Goal: Share content: Share content

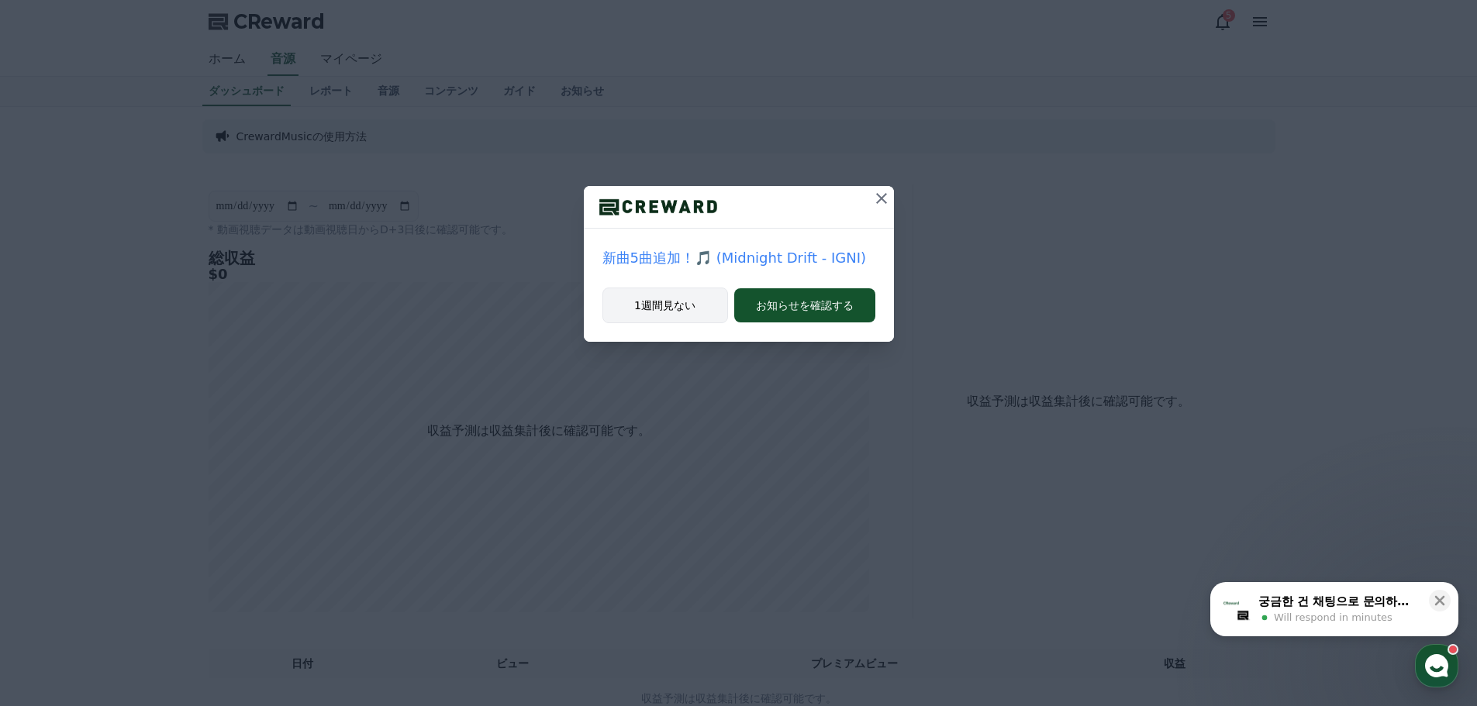
click at [678, 297] on button "1週間見ない" at bounding box center [665, 306] width 126 height 36
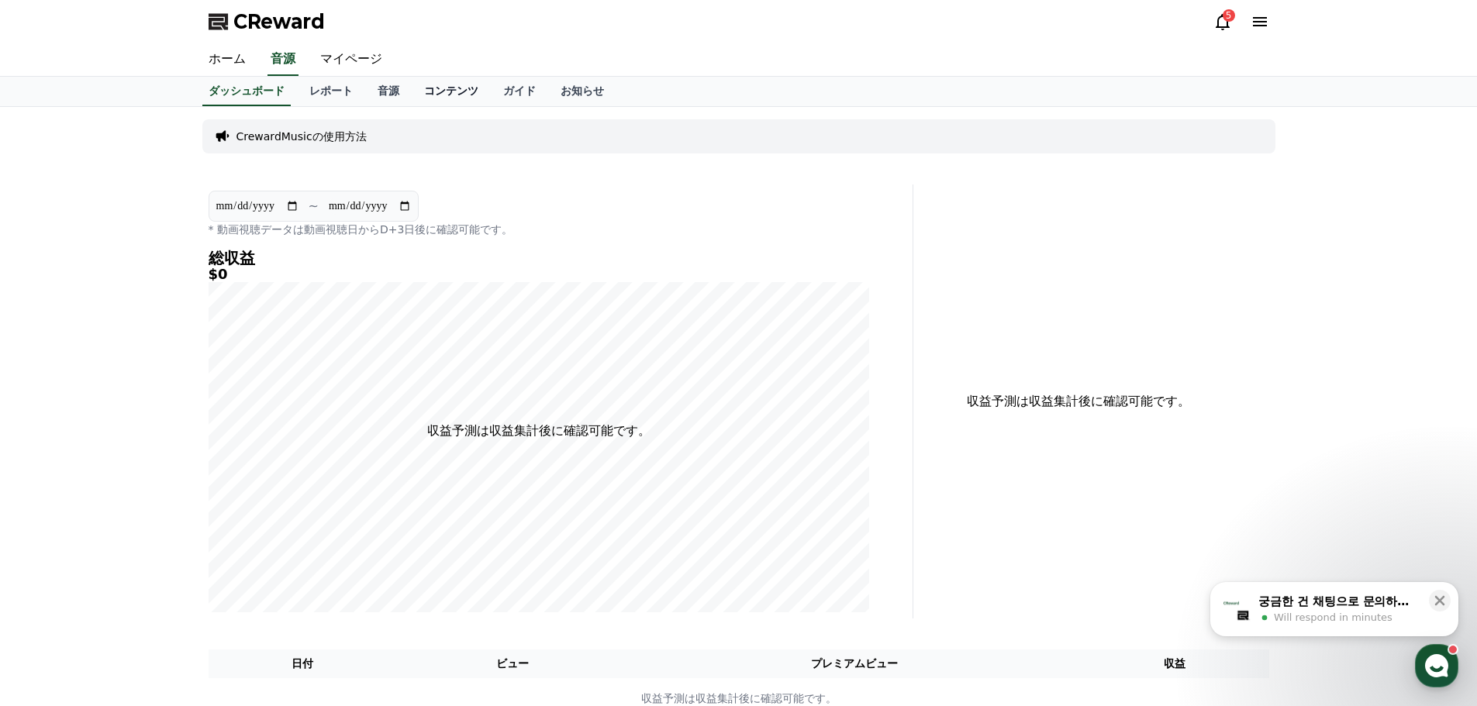
click at [419, 87] on link "コンテンツ" at bounding box center [451, 91] width 79 height 29
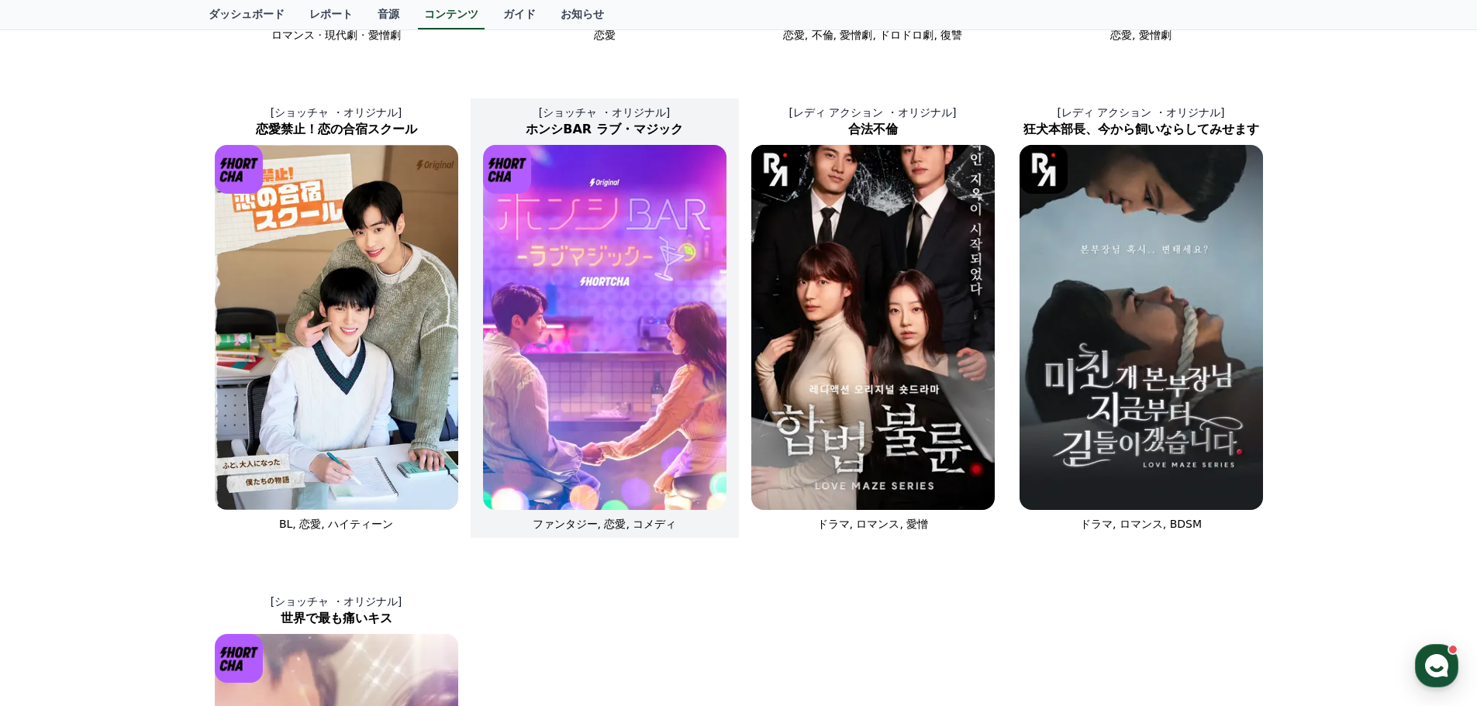
scroll to position [517, 0]
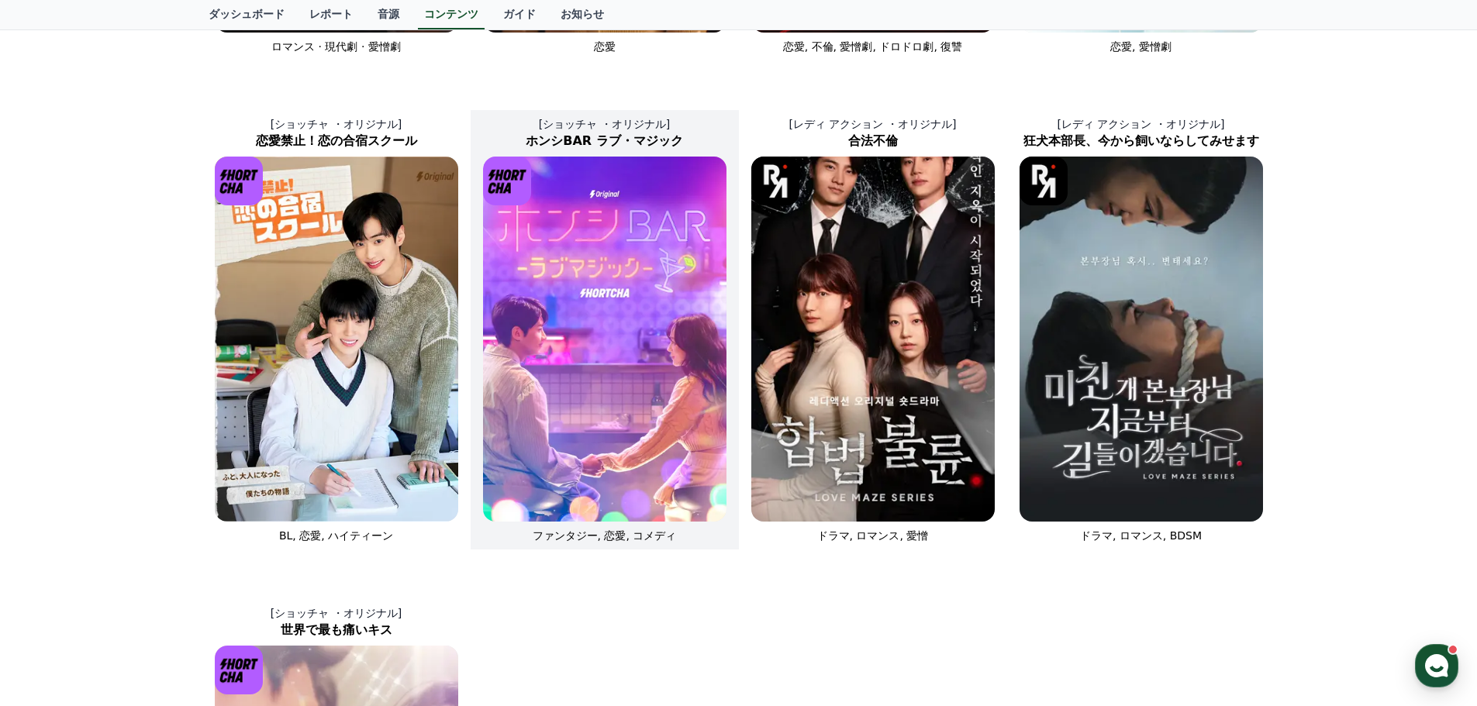
click at [631, 394] on img at bounding box center [604, 339] width 243 height 365
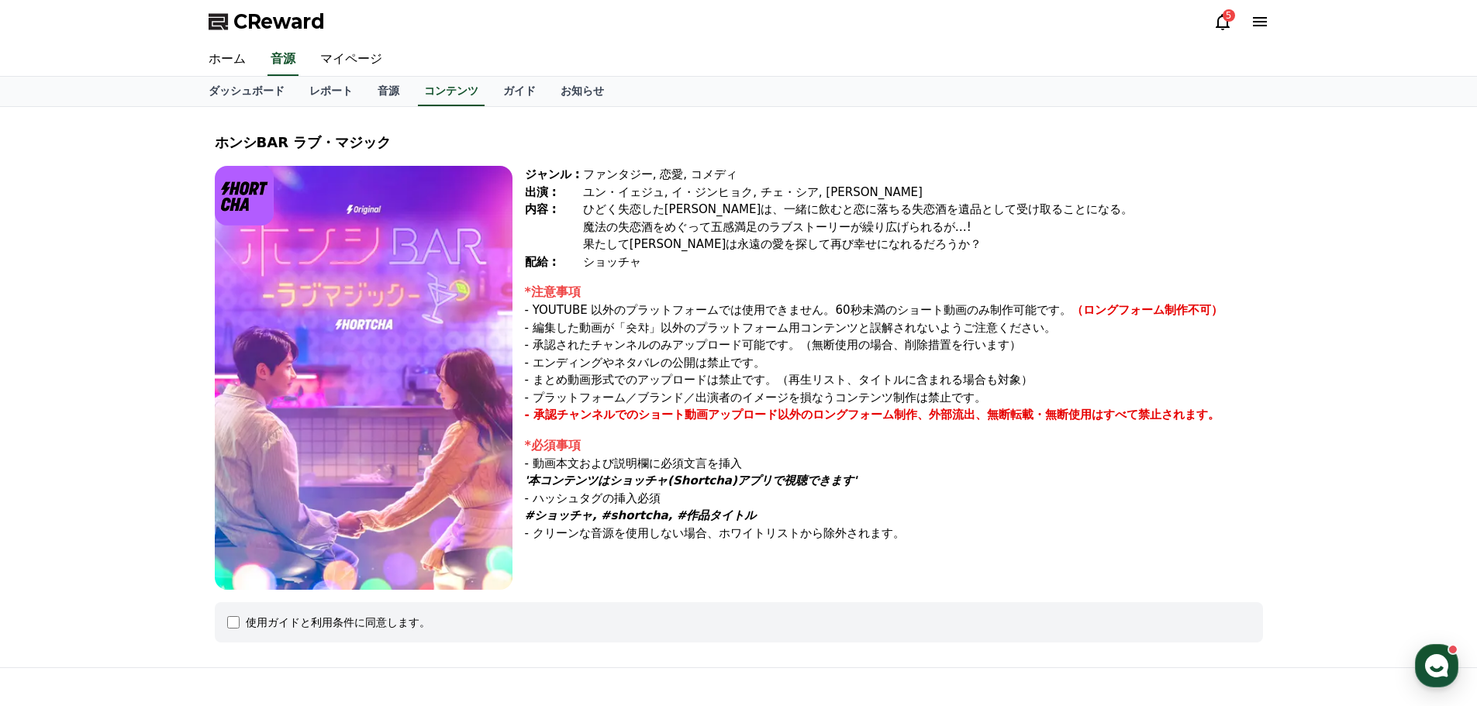
scroll to position [154, 0]
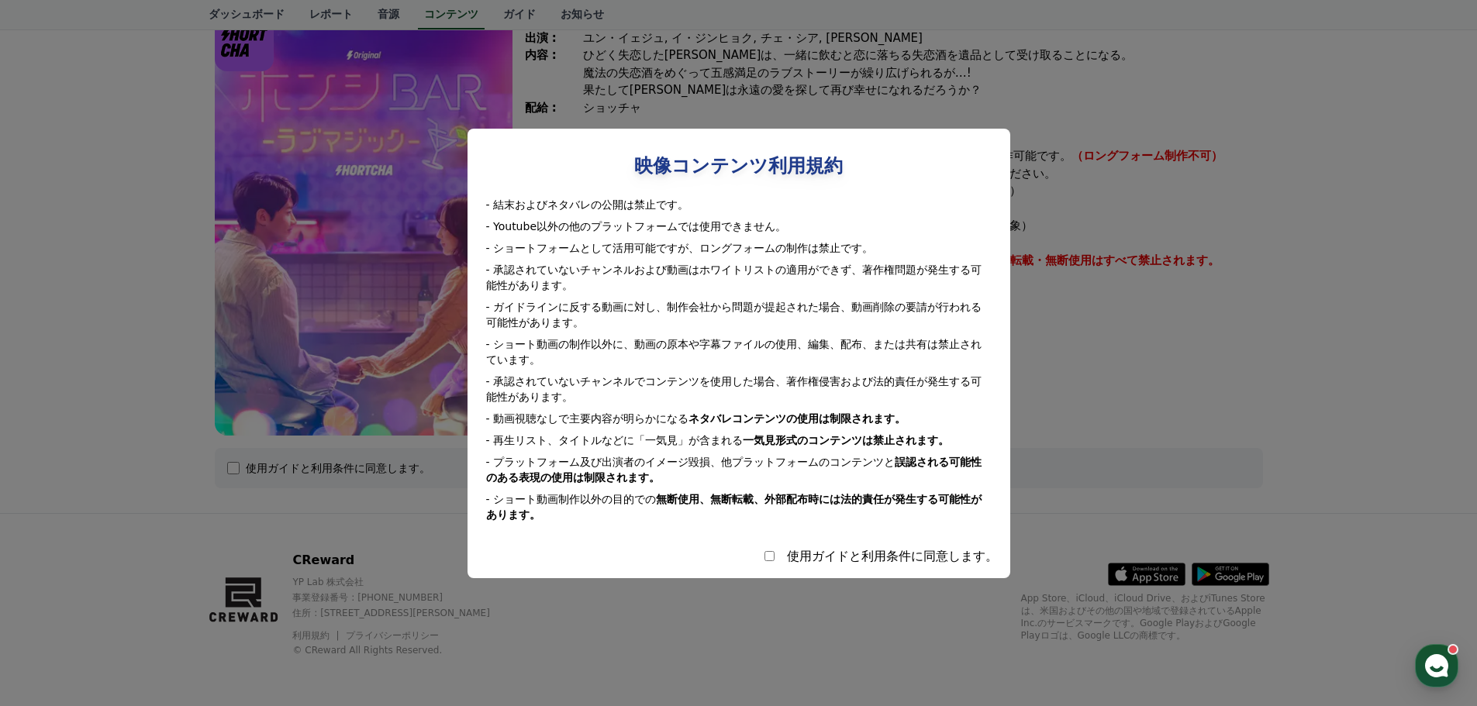
select select
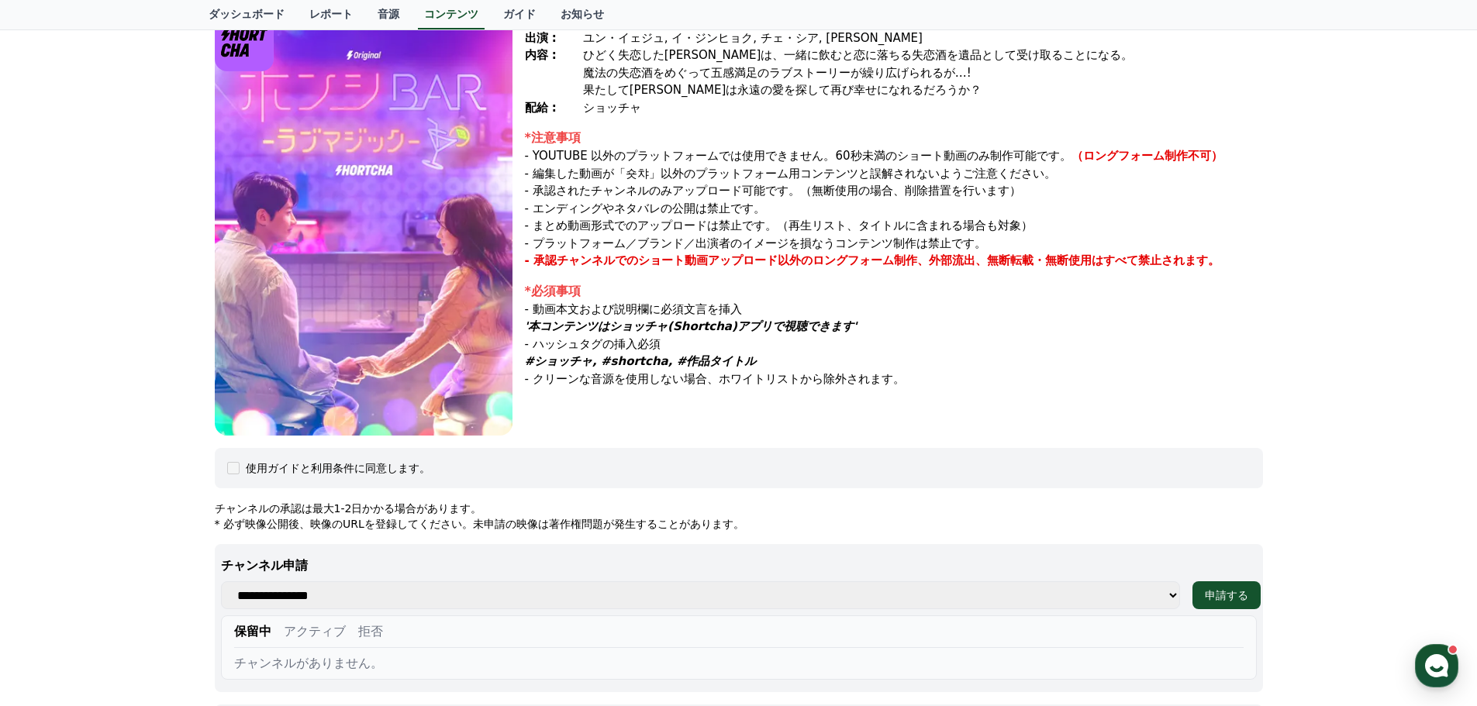
scroll to position [0, 0]
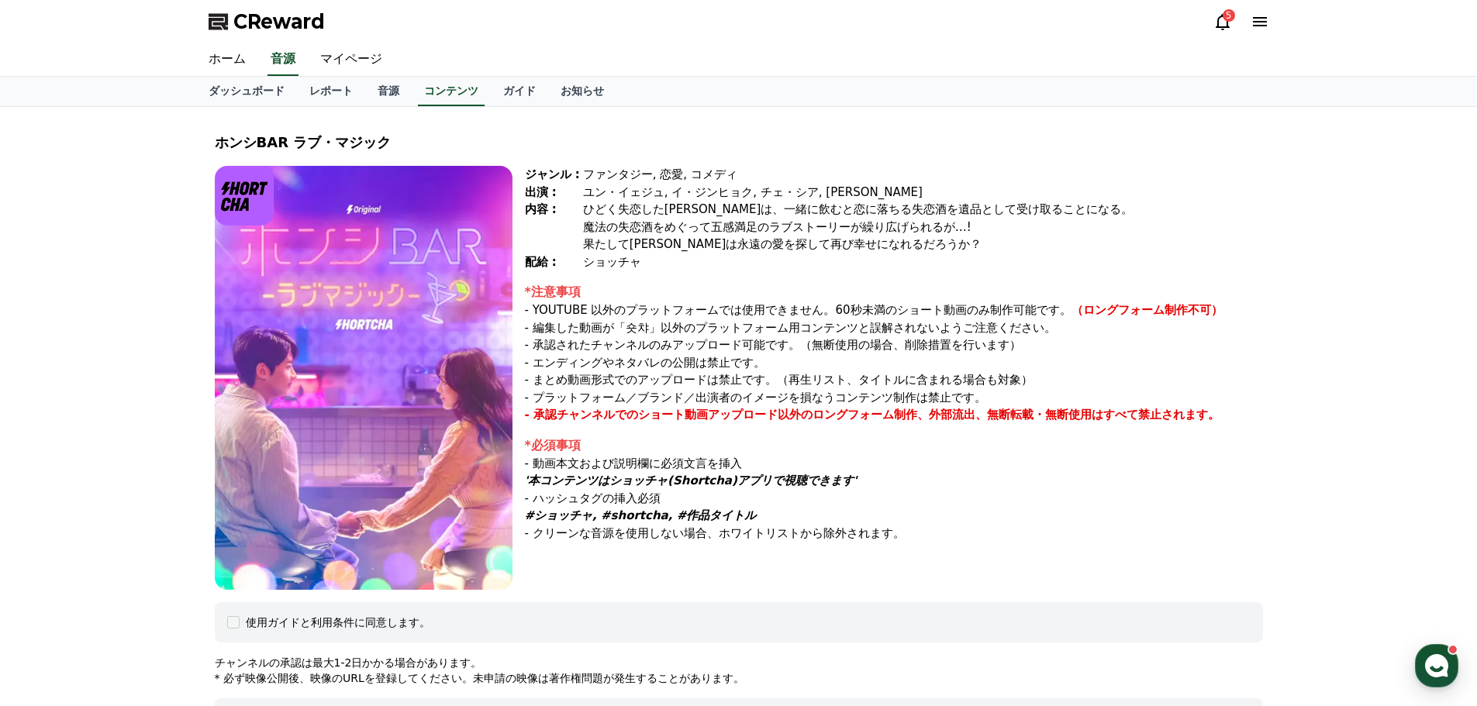
drag, startPoint x: 536, startPoint y: 519, endPoint x: 558, endPoint y: 519, distance: 22.5
click at [558, 519] on em "#ショッチャ, #shortcha, #作品タイトル" at bounding box center [641, 515] width 232 height 14
drag, startPoint x: 587, startPoint y: 516, endPoint x: 637, endPoint y: 515, distance: 50.4
click at [637, 515] on em "#ショッチャ, #shortcha, #作品タイトル" at bounding box center [641, 515] width 232 height 14
copy em "#shortcha"
